Goal: Book appointment/travel/reservation

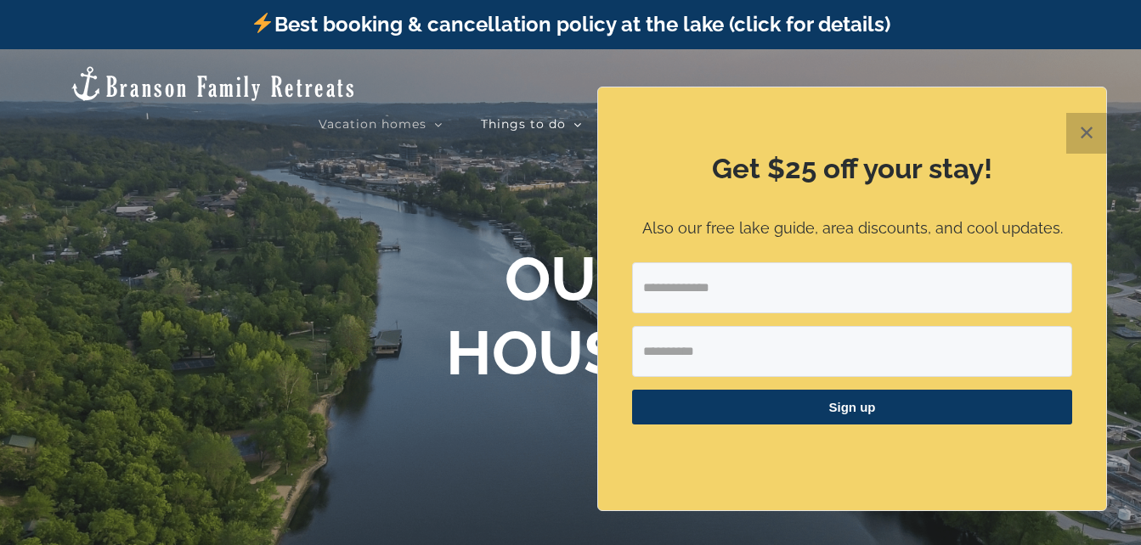
click at [1093, 132] on button "✕" at bounding box center [1086, 133] width 41 height 41
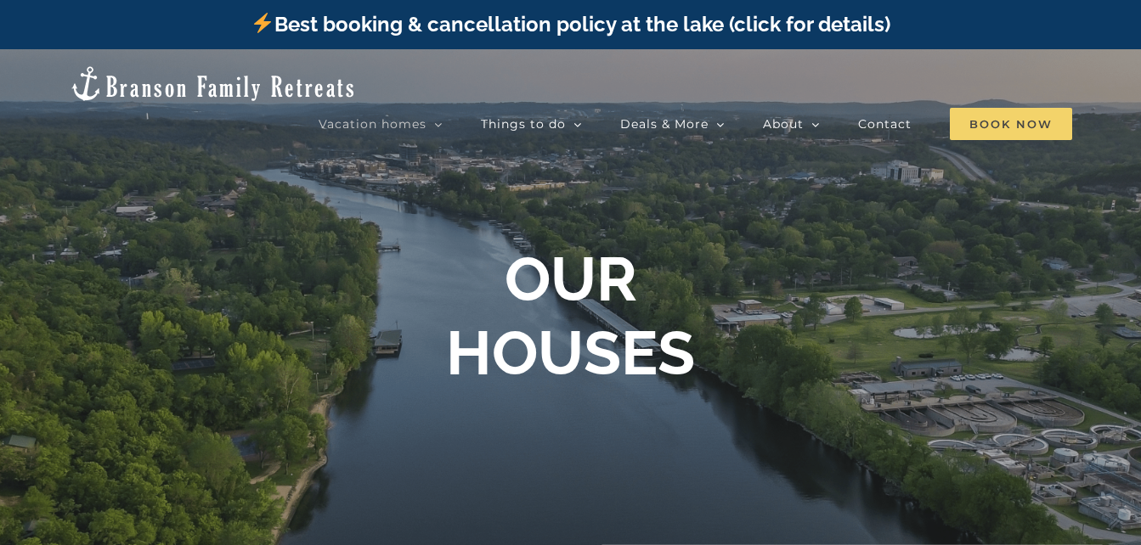
click at [1019, 108] on span "Book Now" at bounding box center [1011, 124] width 122 height 32
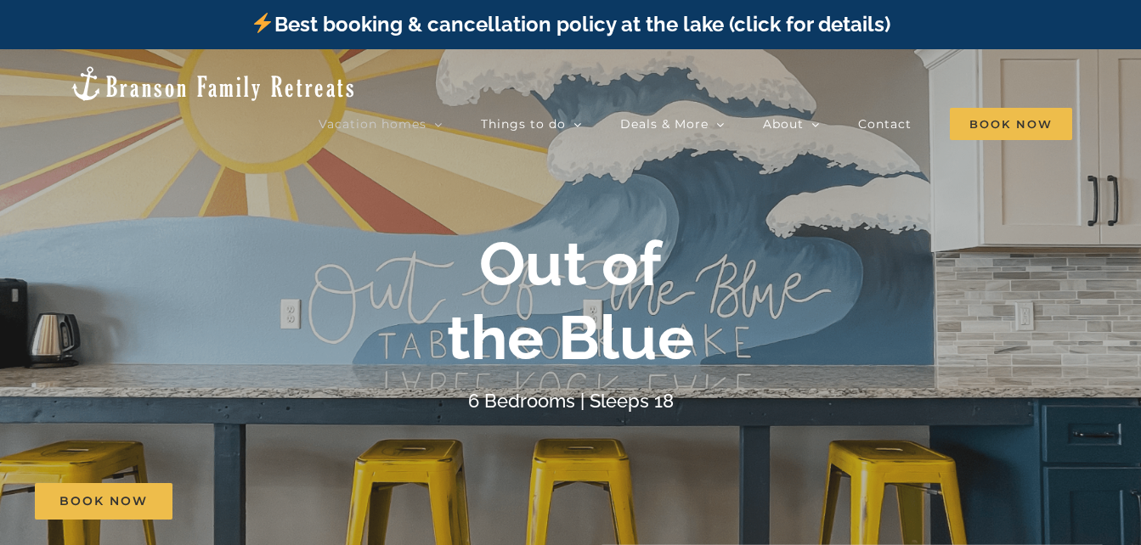
scroll to position [255, 0]
